Goal: Find specific page/section: Find specific page/section

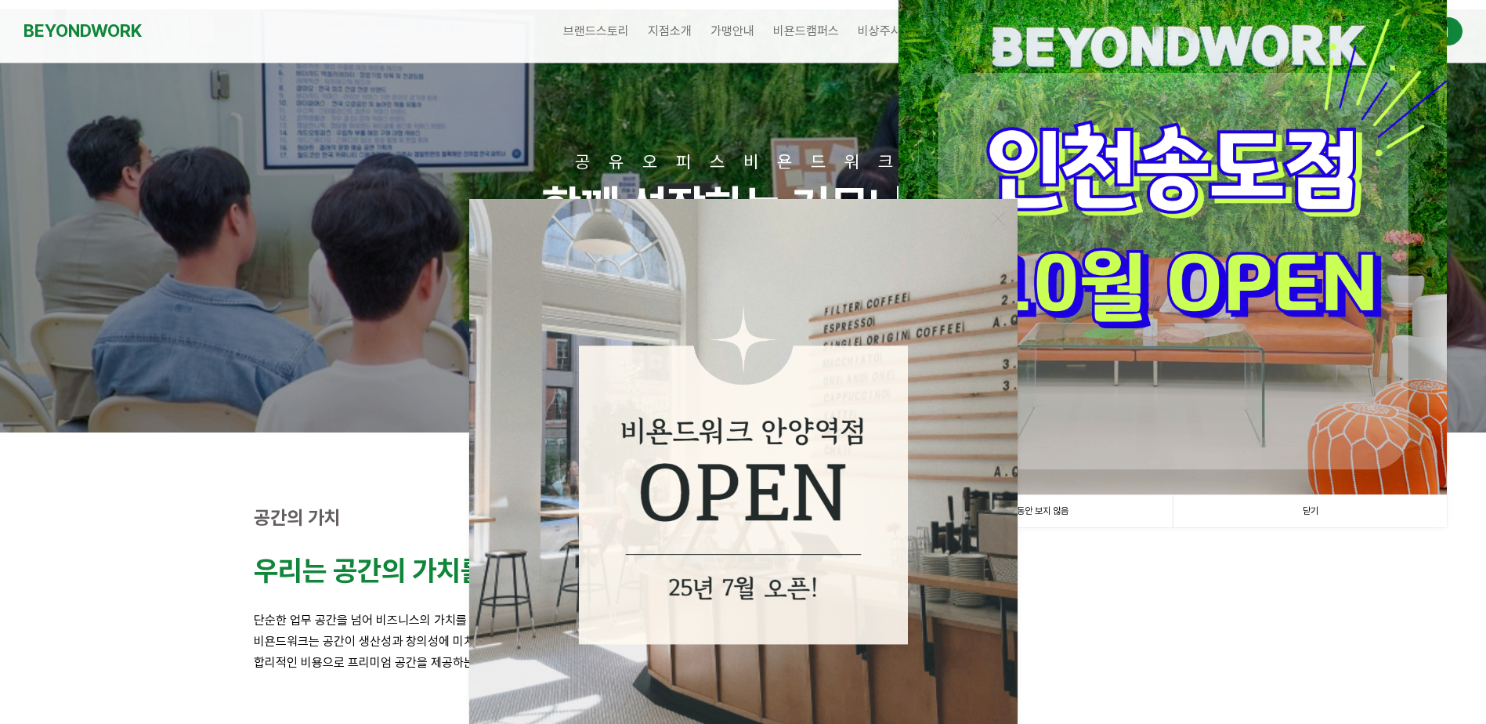
scroll to position [313, 0]
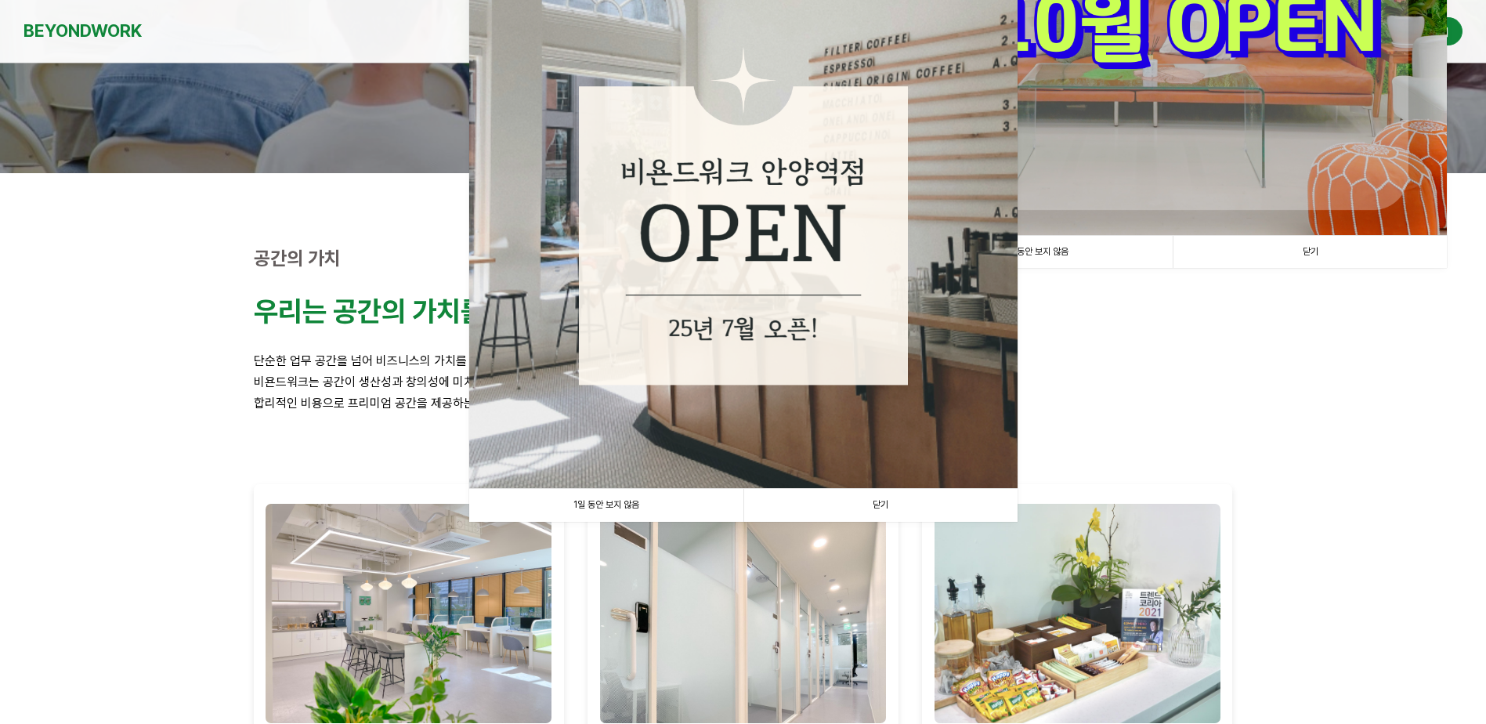
click at [608, 507] on link "1일 동안 보지 않음" at bounding box center [606, 505] width 274 height 32
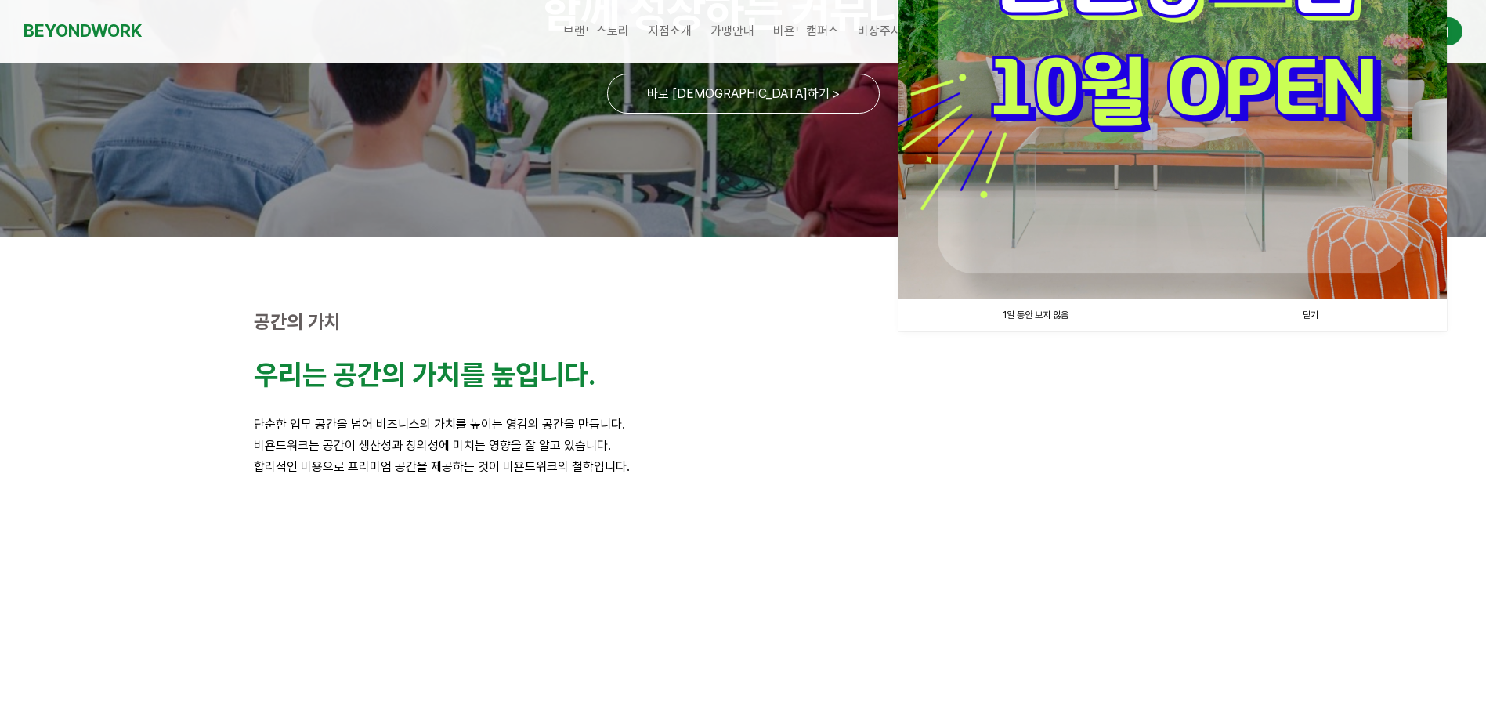
scroll to position [0, 0]
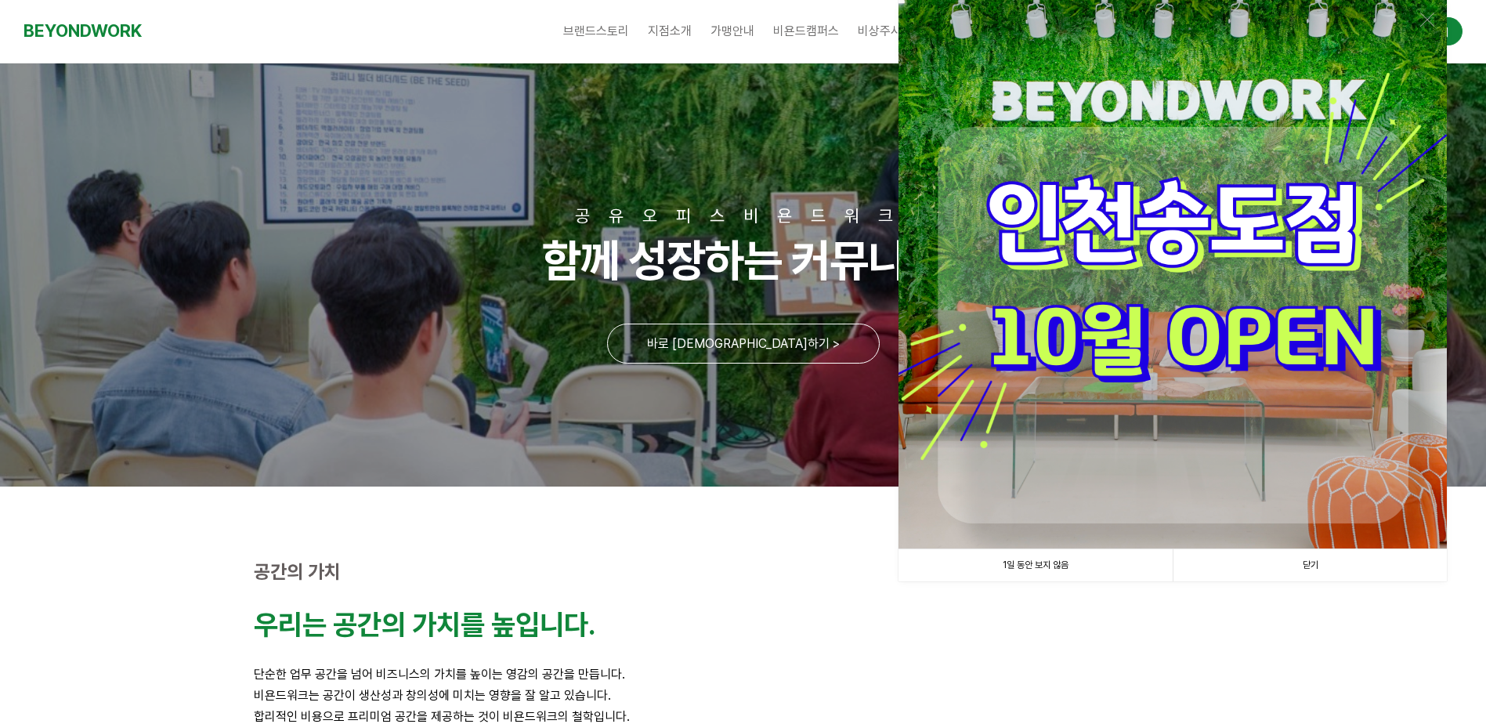
click at [1054, 568] on link "1일 동안 보지 않음" at bounding box center [1035, 565] width 274 height 32
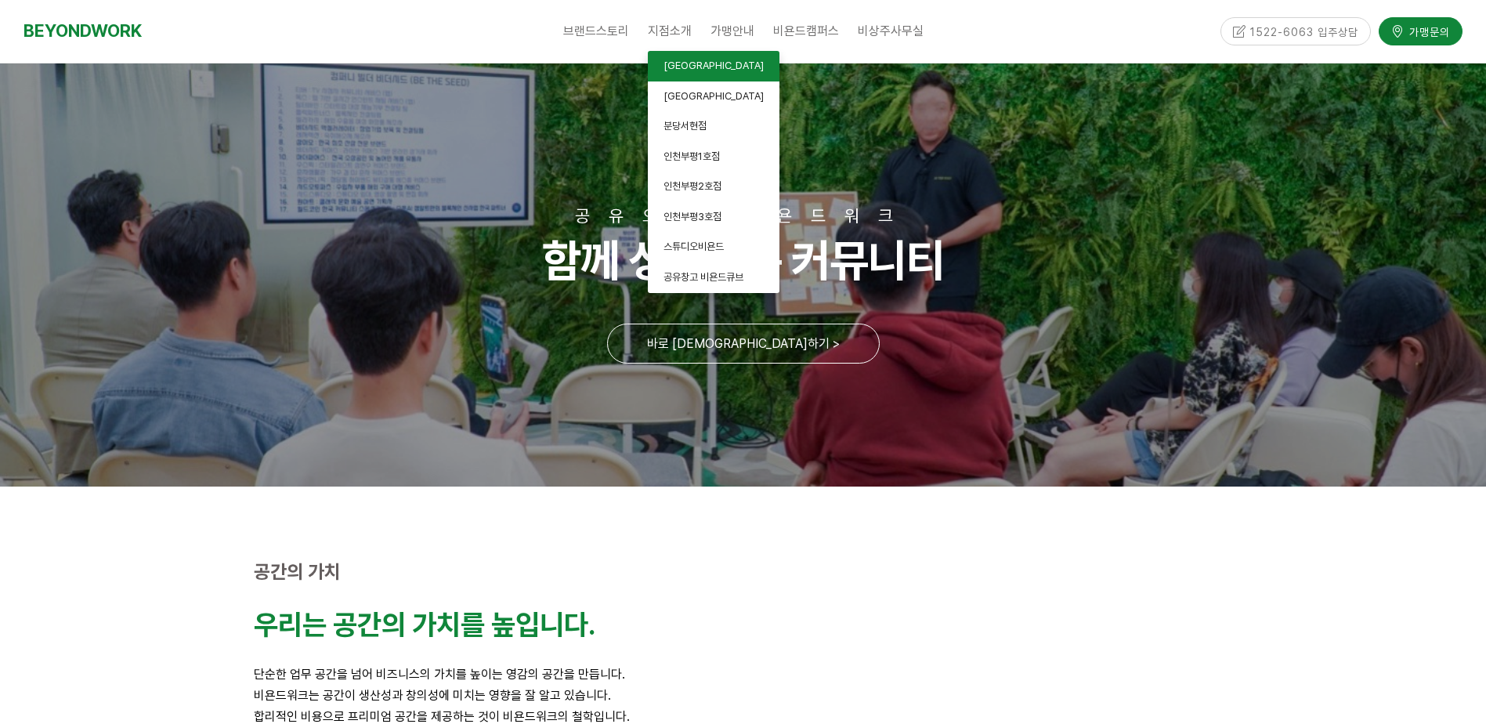
click at [703, 63] on span "[GEOGRAPHIC_DATA]" at bounding box center [713, 66] width 100 height 12
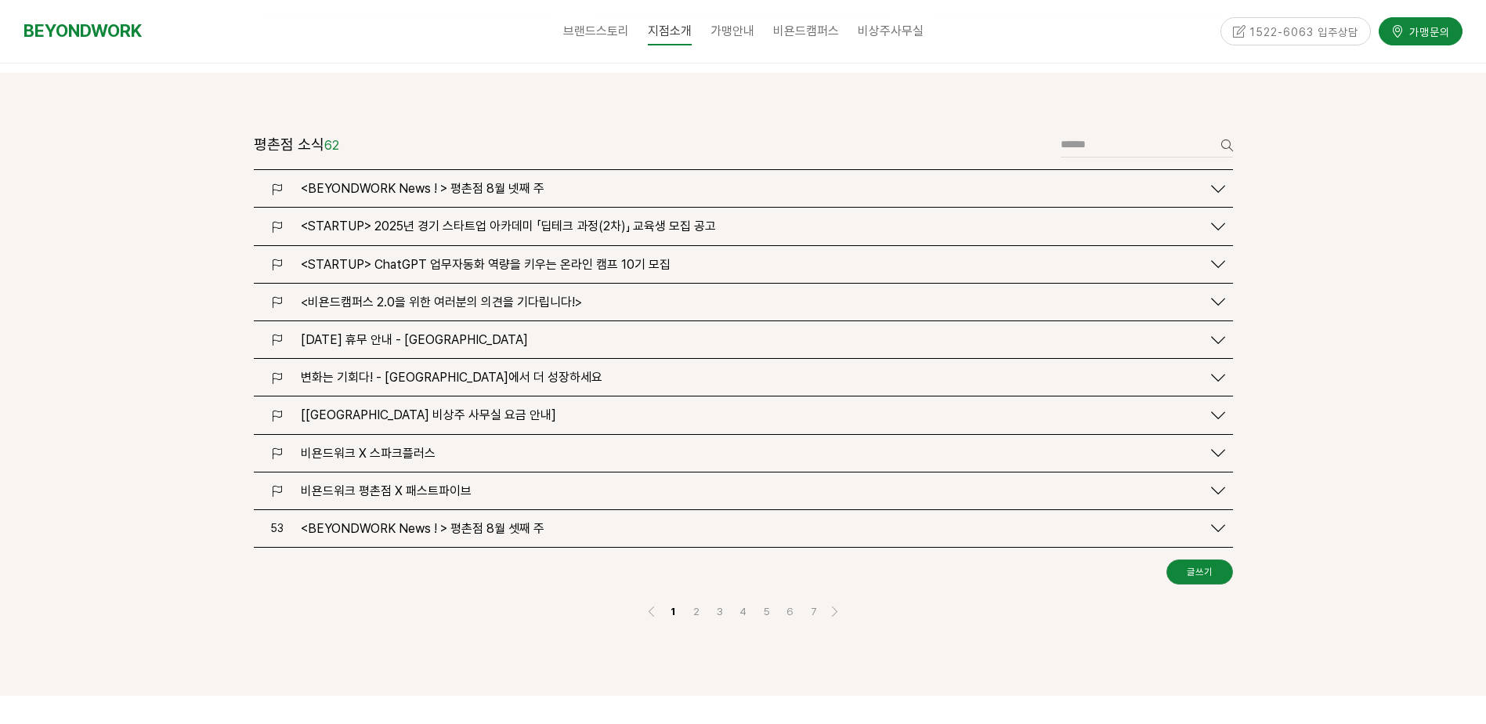
scroll to position [1880, 0]
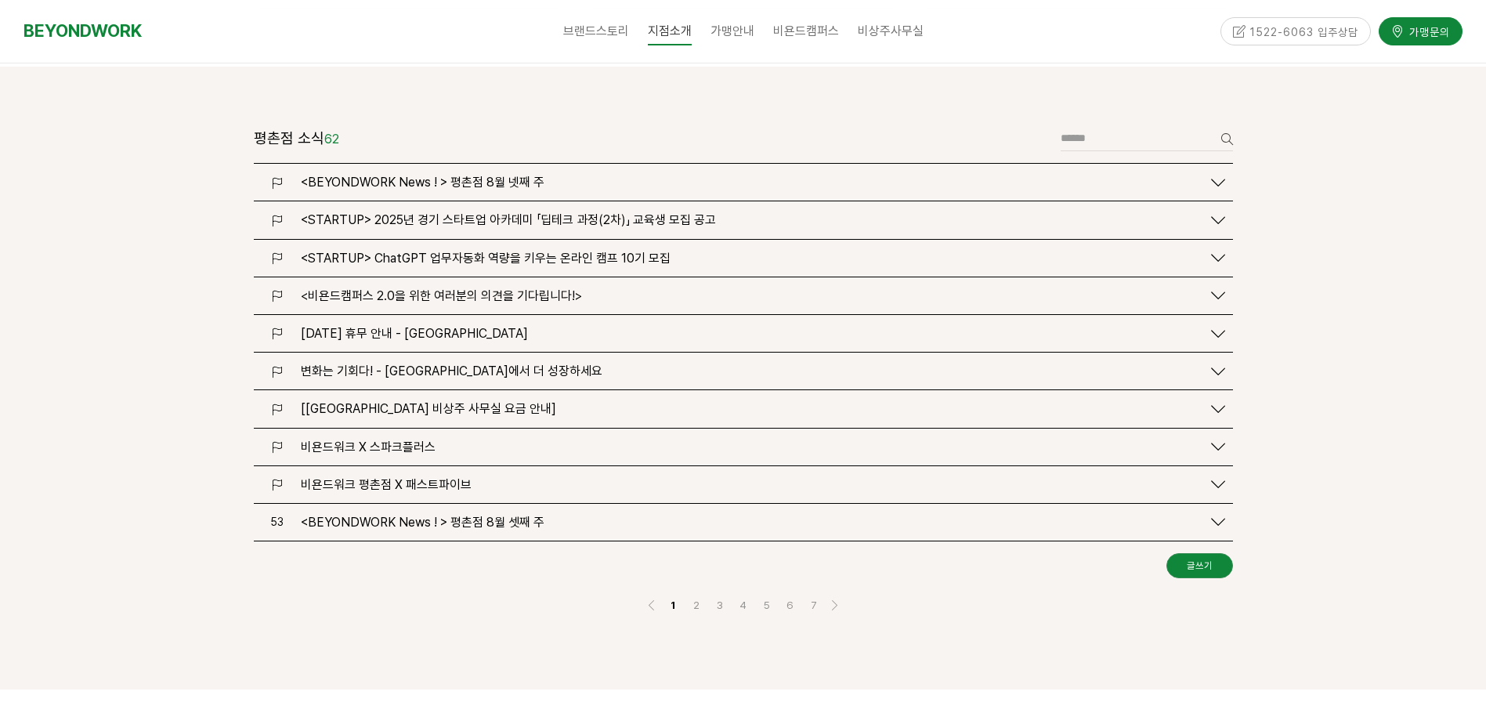
drag, startPoint x: 846, startPoint y: 649, endPoint x: 837, endPoint y: 652, distance: 8.9
click at [846, 701] on div at bounding box center [743, 712] width 979 height 23
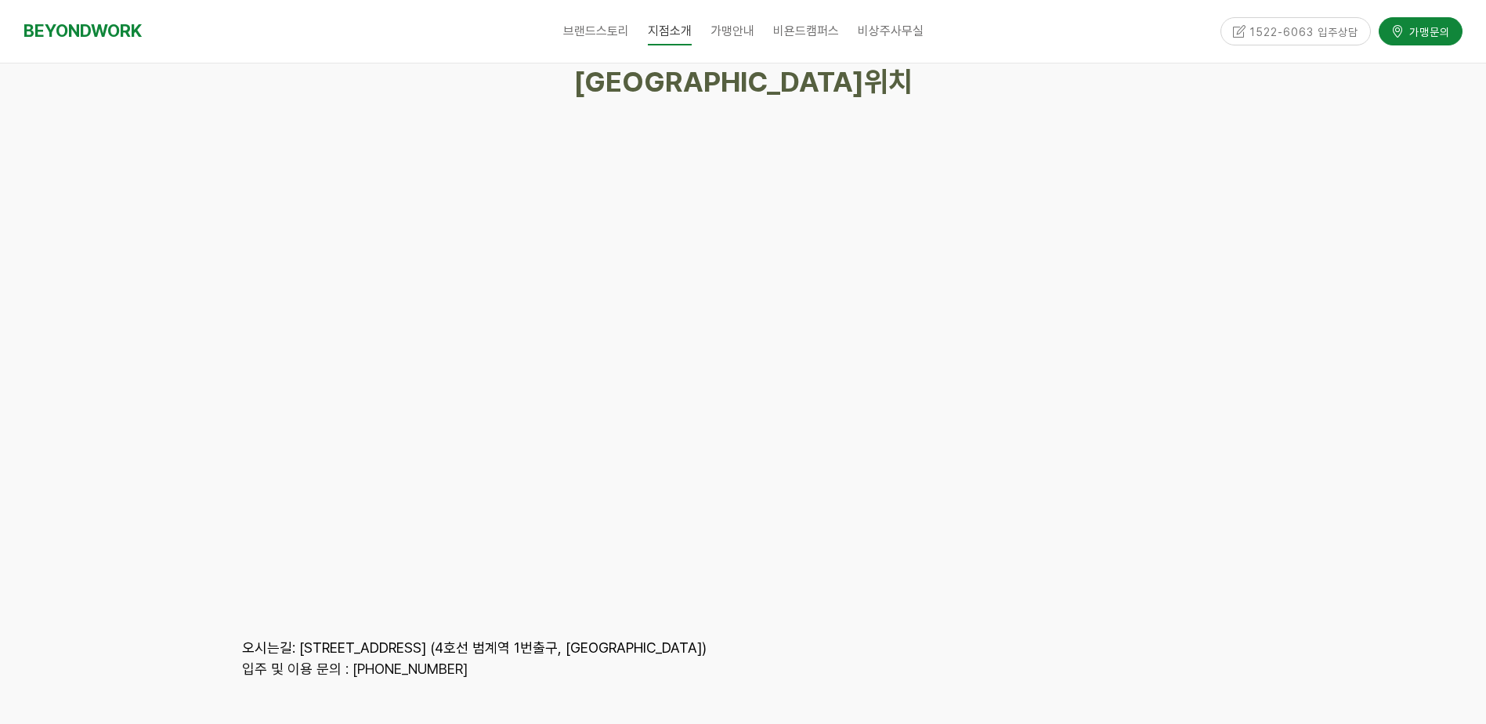
scroll to position [7049, 0]
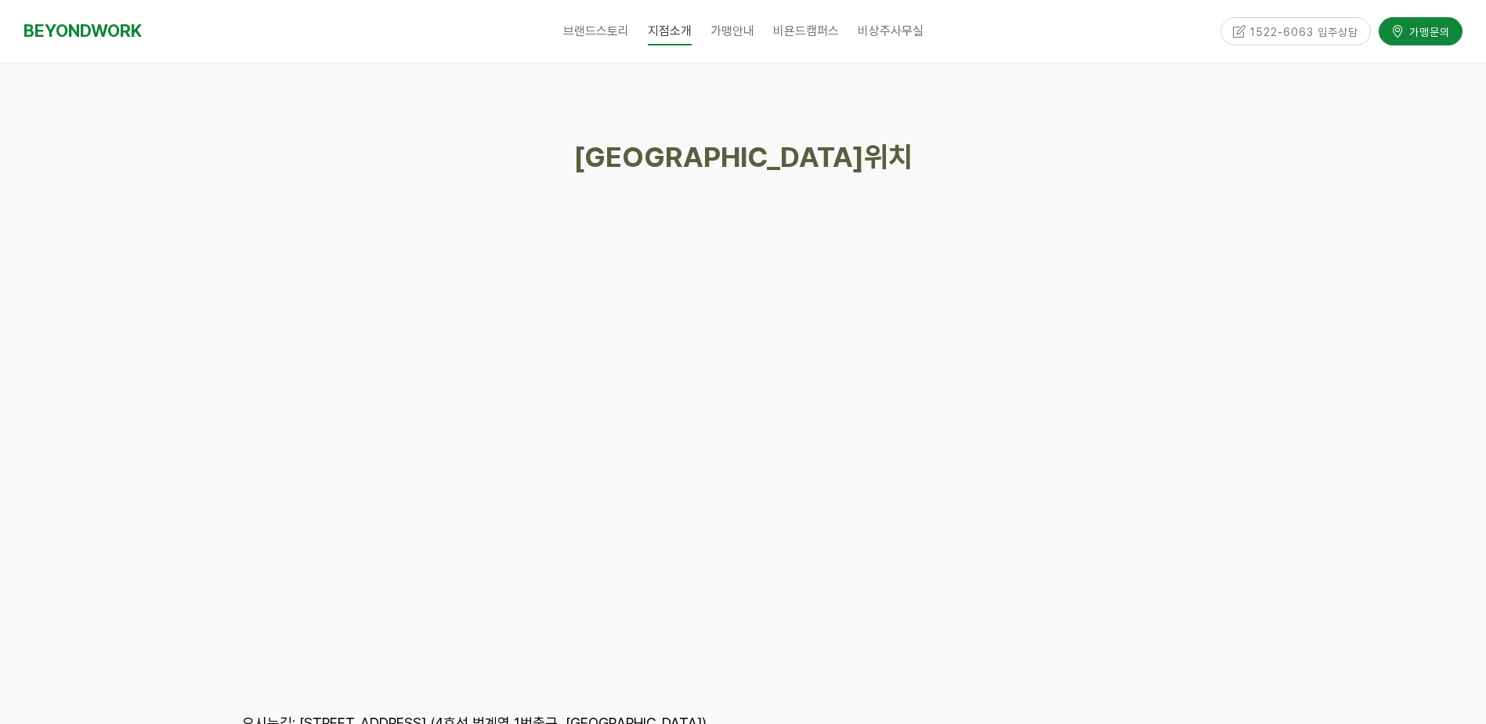
click at [1366, 423] on div at bounding box center [743, 487] width 1486 height 862
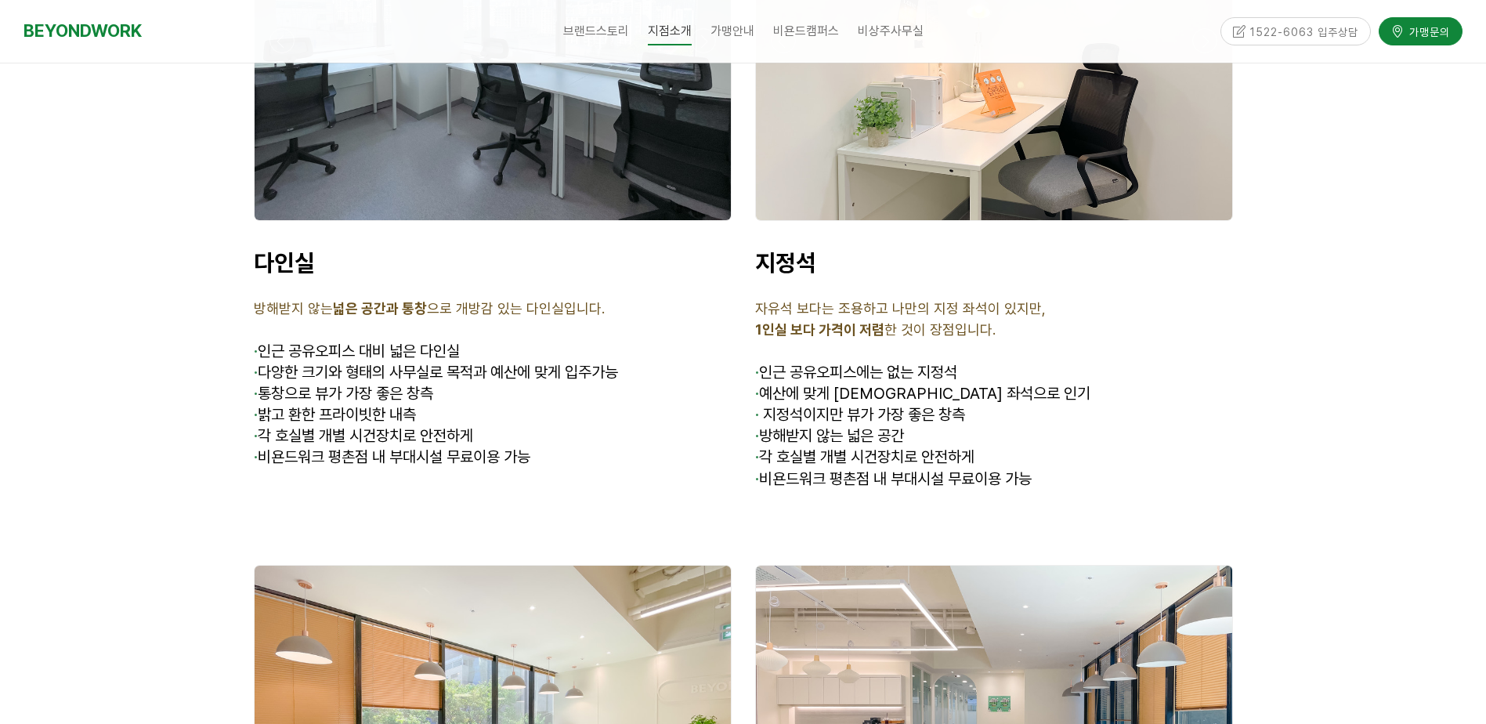
scroll to position [4230, 0]
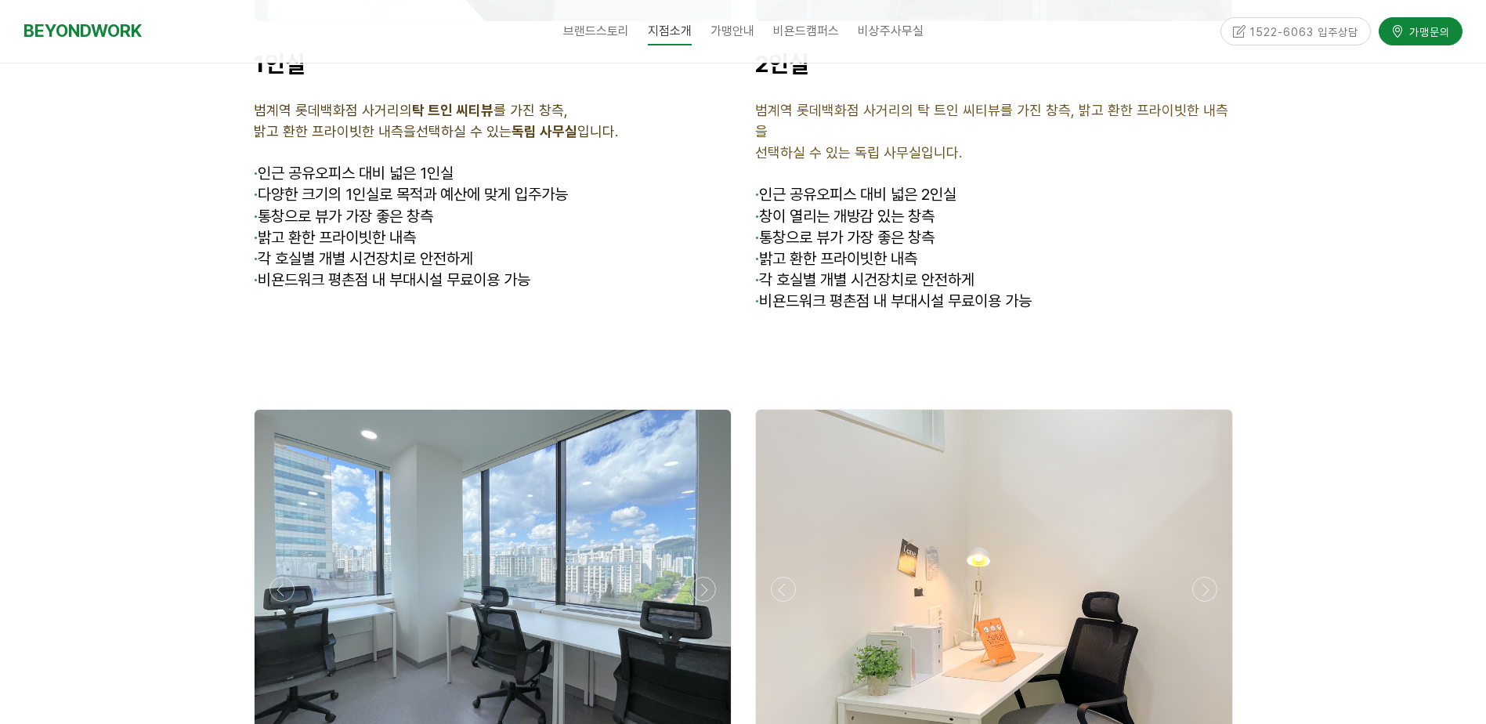
click at [504, 410] on div at bounding box center [493, 589] width 476 height 359
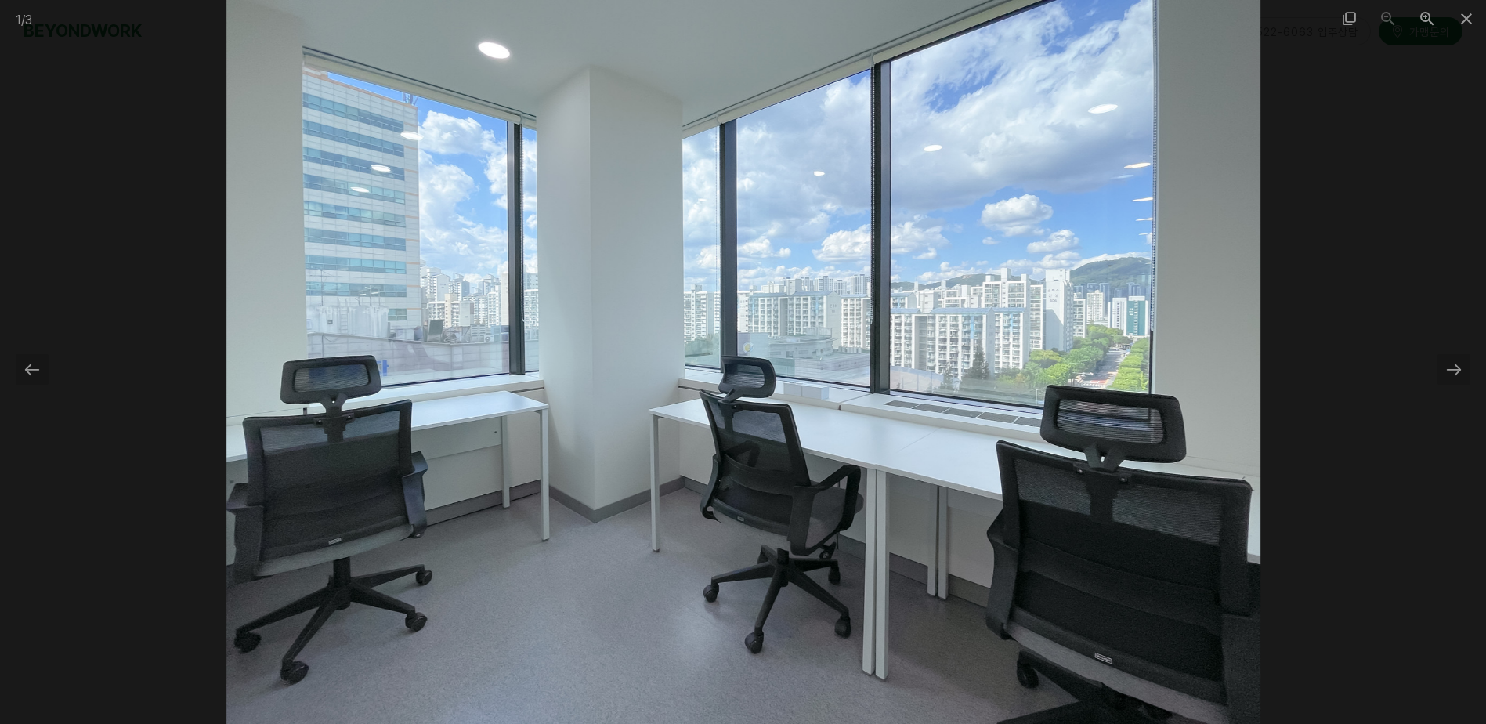
scroll to position [4700, 0]
click at [1466, 16] on span at bounding box center [1466, 18] width 39 height 37
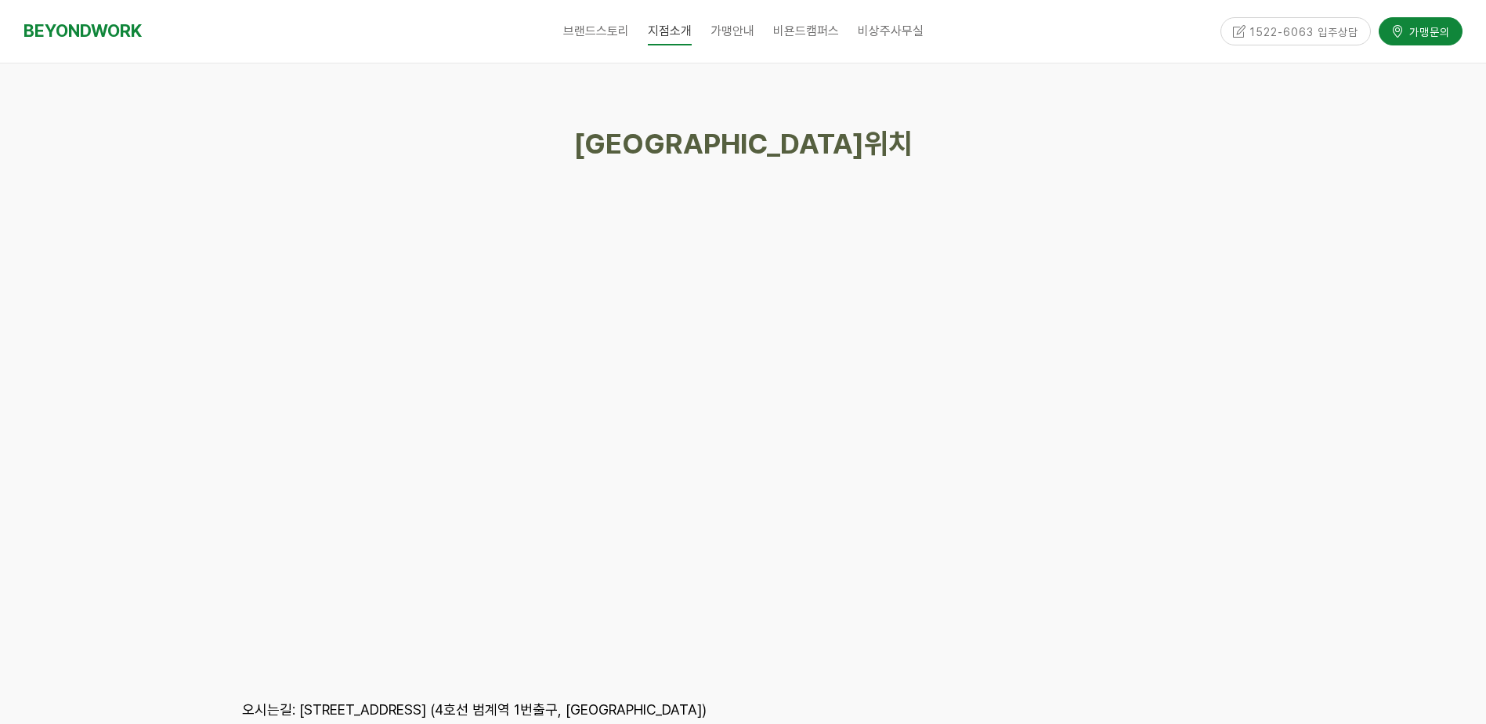
scroll to position [7049, 0]
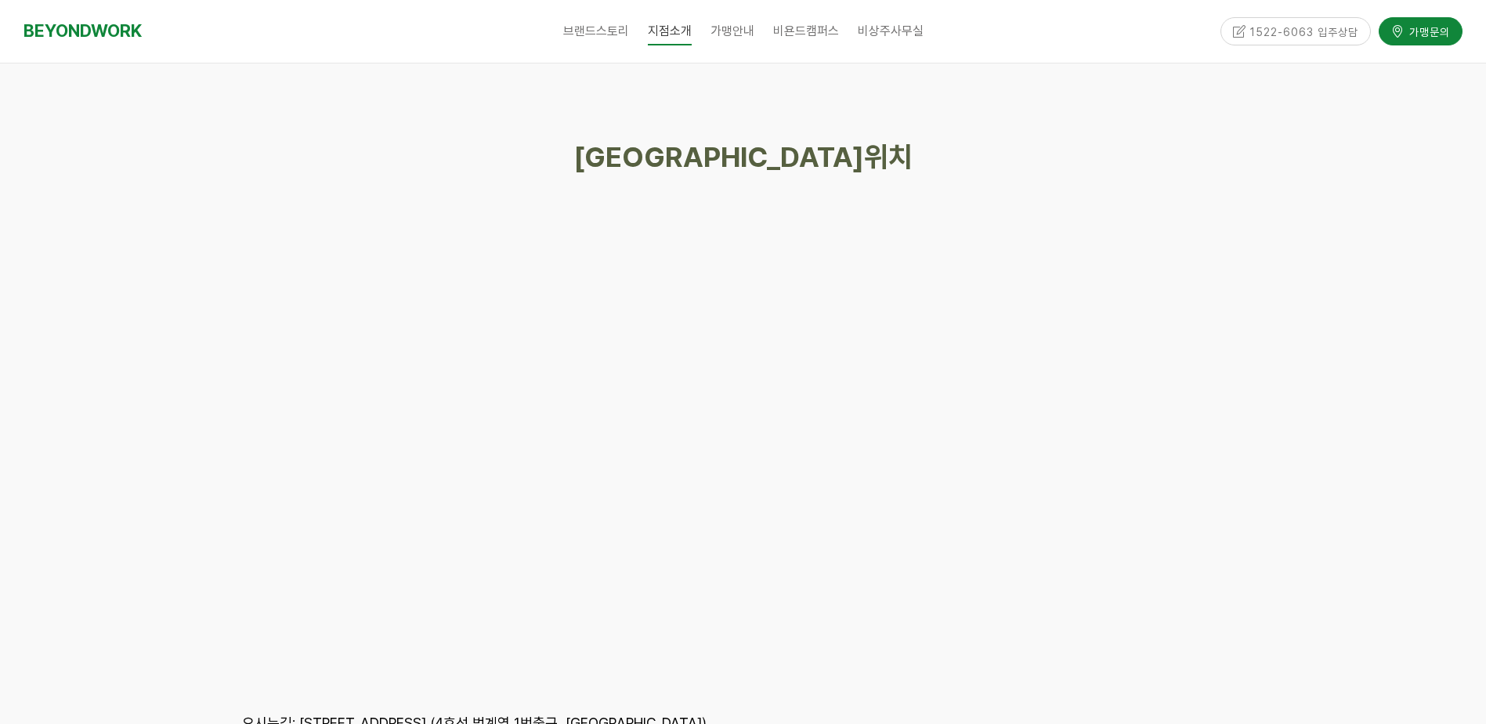
click at [1353, 338] on div at bounding box center [743, 487] width 1486 height 862
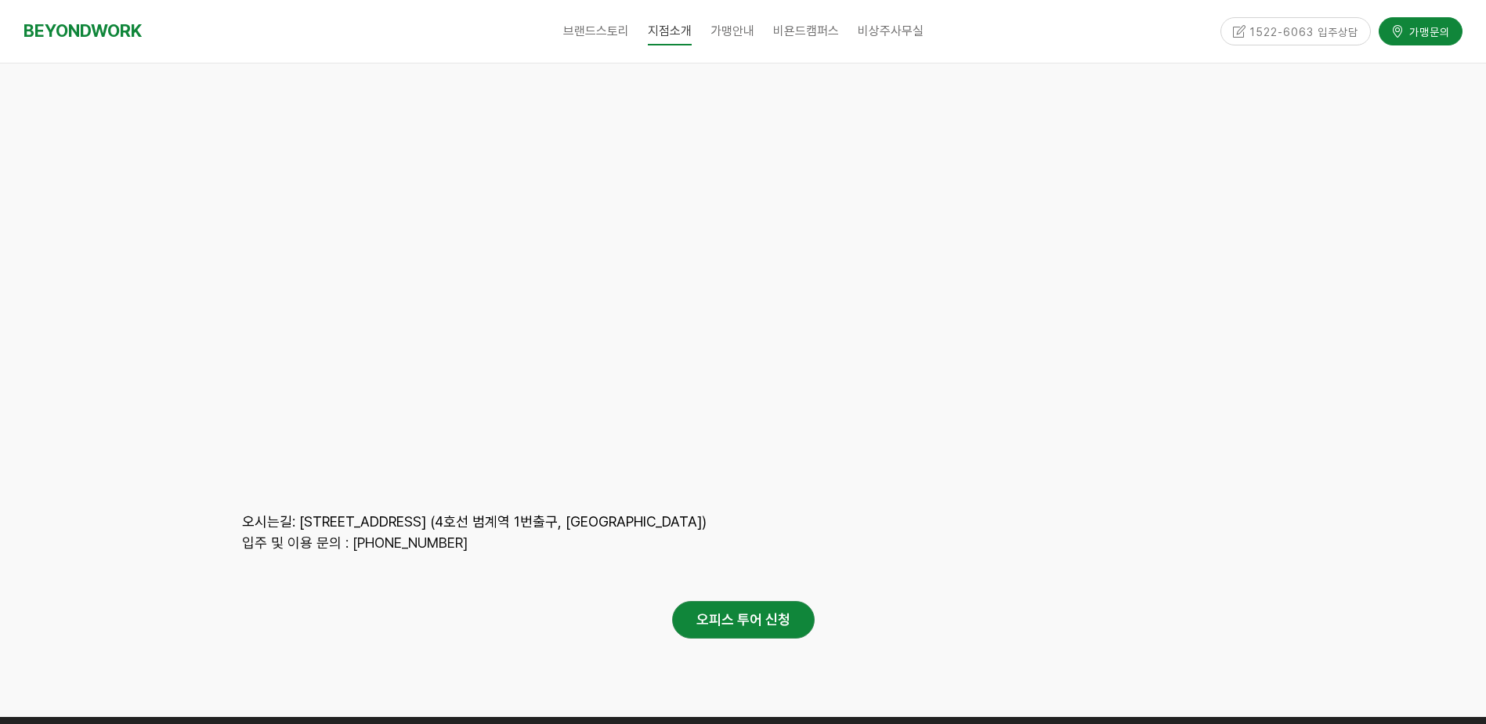
scroll to position [7128, 0]
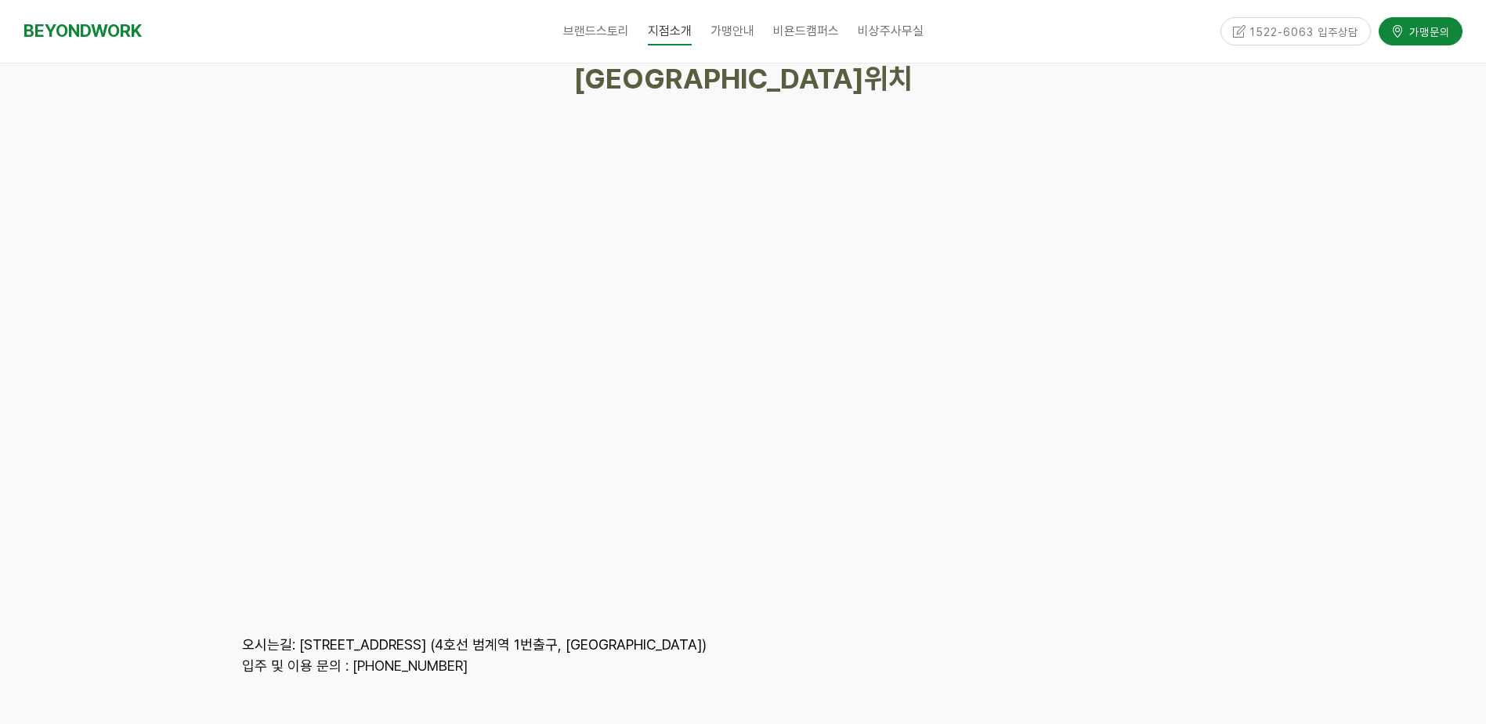
click at [1315, 316] on div at bounding box center [743, 409] width 1486 height 862
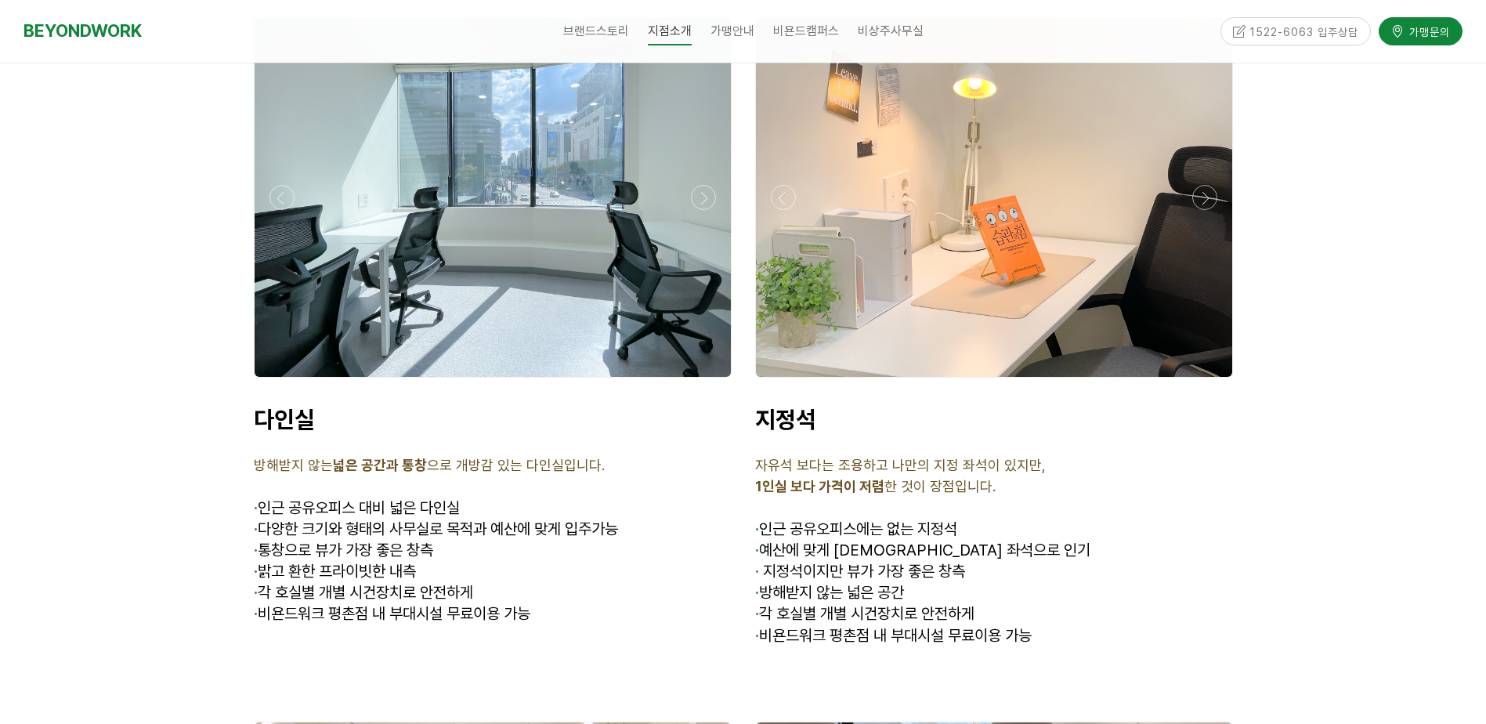
scroll to position [4543, 0]
